Goal: Information Seeking & Learning: Learn about a topic

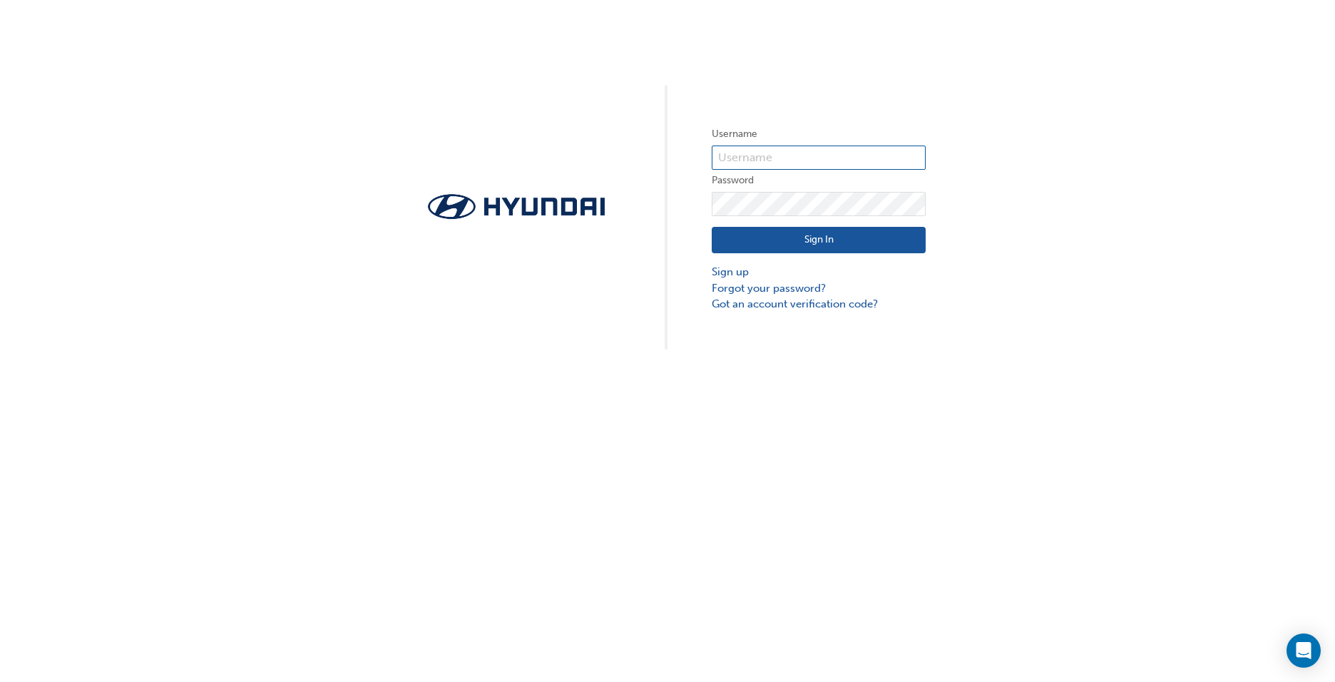
type input "36533"
click at [838, 244] on button "Sign In" at bounding box center [819, 240] width 214 height 27
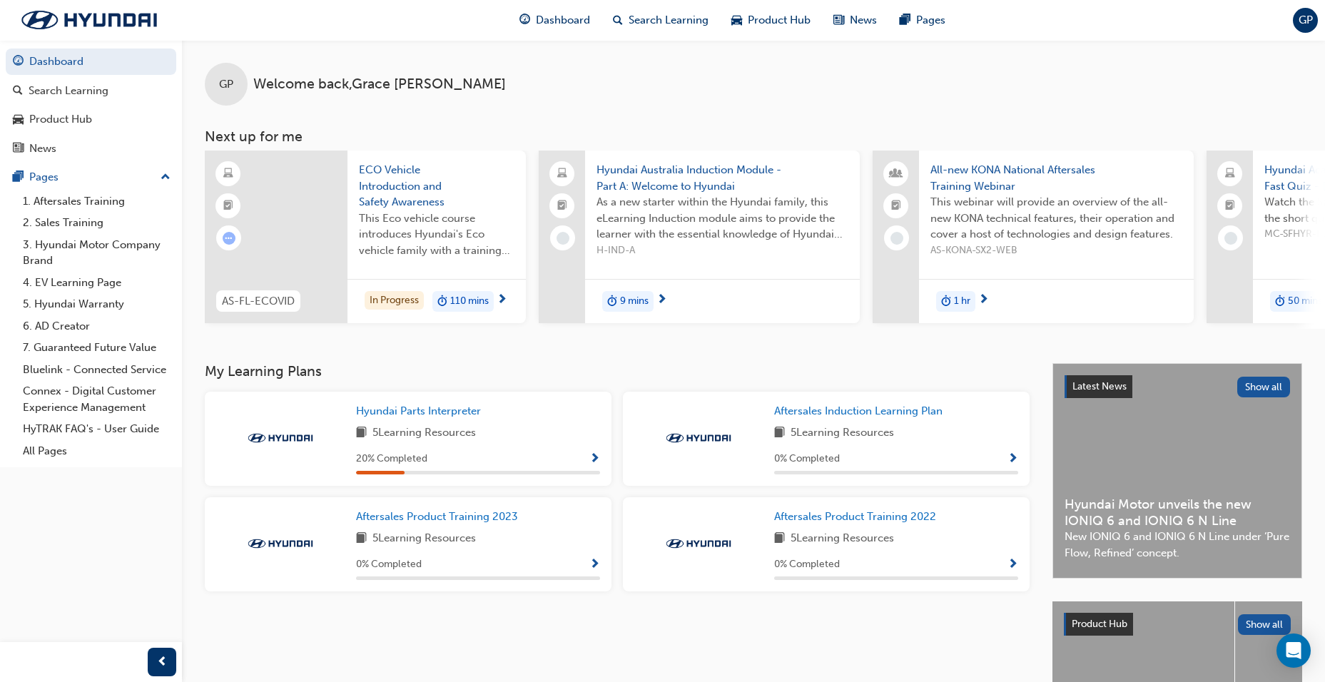
click at [449, 240] on span "This Eco vehicle course introduces Hyundai's Eco vehicle family with a training…" at bounding box center [437, 234] width 156 height 49
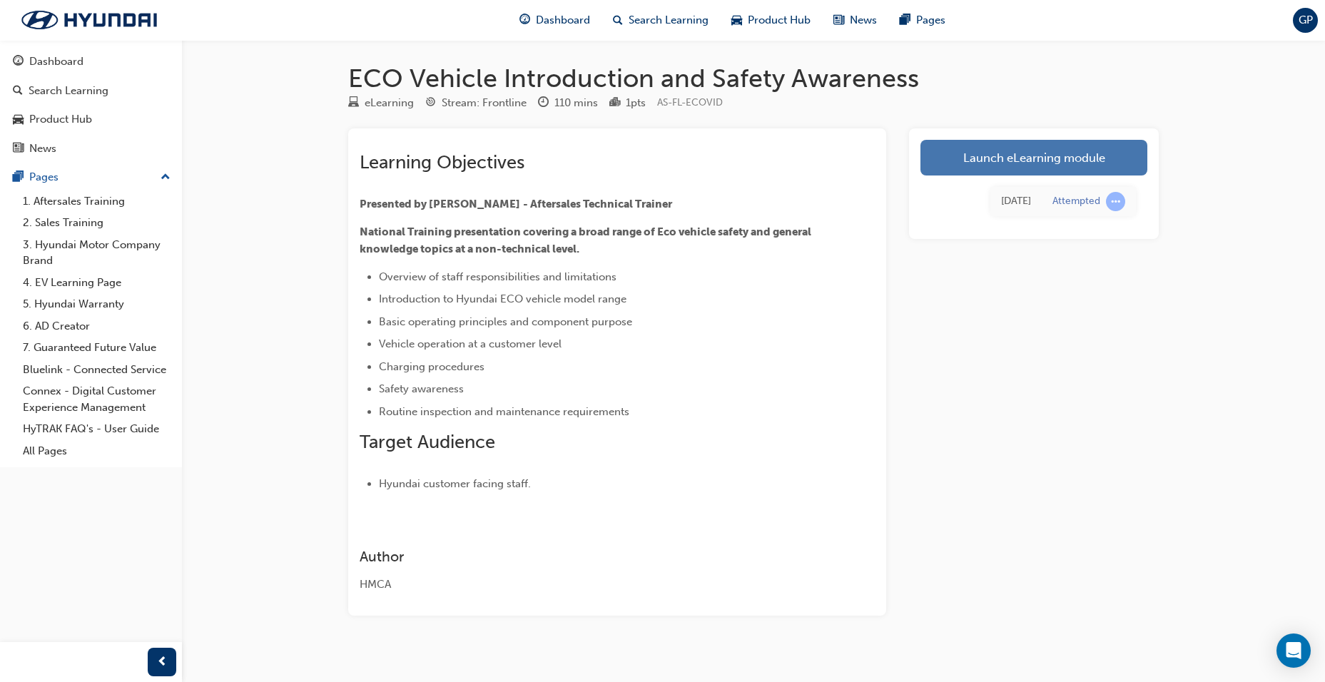
click at [1093, 160] on link "Launch eLearning module" at bounding box center [1033, 158] width 227 height 36
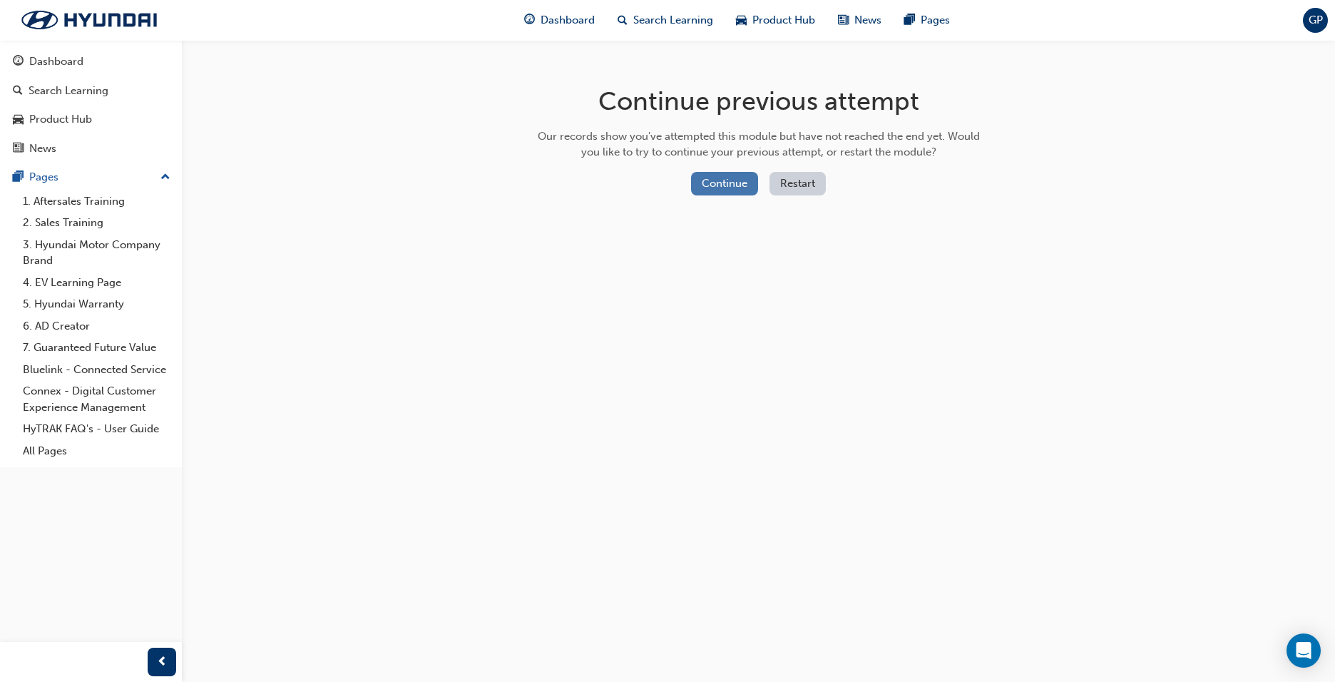
click at [726, 183] on button "Continue" at bounding box center [724, 184] width 67 height 24
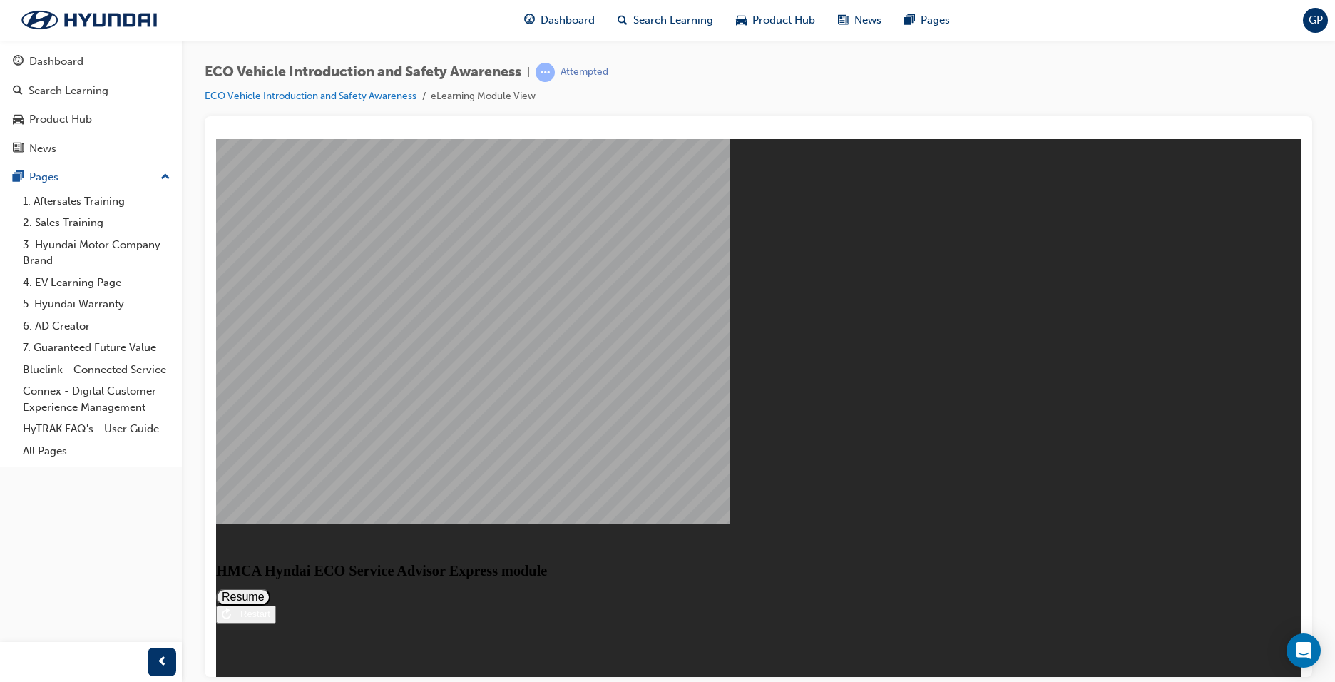
click at [270, 619] on div "Restart" at bounding box center [250, 613] width 39 height 11
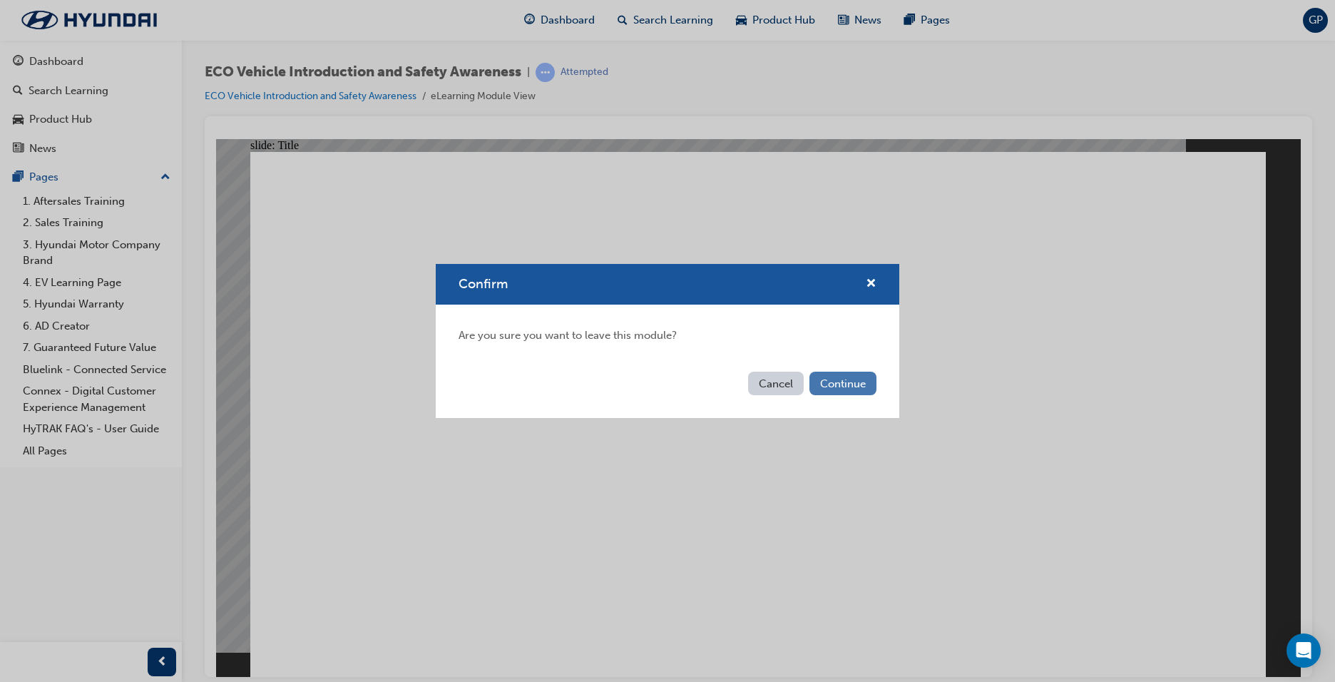
click at [856, 381] on button "Continue" at bounding box center [843, 384] width 67 height 24
